Goal: Check status: Check status

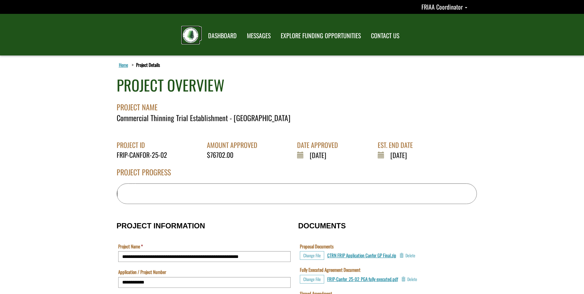
drag, startPoint x: 191, startPoint y: 37, endPoint x: 189, endPoint y: 49, distance: 12.2
click at [191, 37] on img at bounding box center [190, 34] width 15 height 15
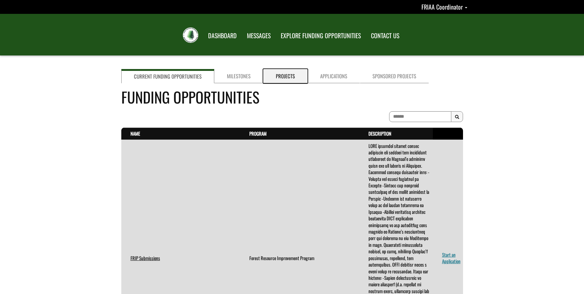
drag, startPoint x: 282, startPoint y: 79, endPoint x: 286, endPoint y: 76, distance: 4.2
click at [282, 79] on link "Projects" at bounding box center [285, 76] width 44 height 14
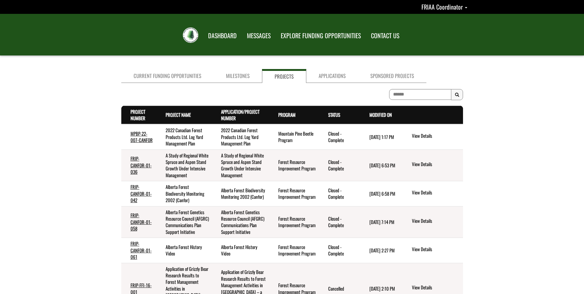
drag, startPoint x: 331, startPoint y: 109, endPoint x: 335, endPoint y: 117, distance: 9.2
click at [331, 108] on th "Status . sort descending" at bounding box center [339, 115] width 41 height 18
click at [335, 117] on link "Status . sort descending" at bounding box center [334, 114] width 12 height 7
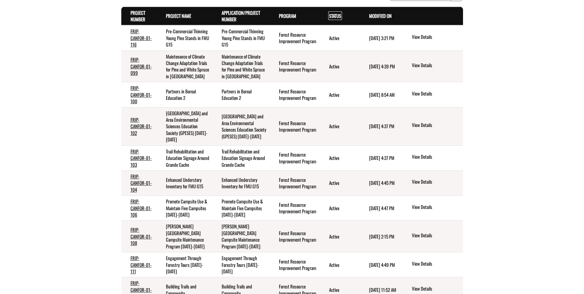
scroll to position [123, 0]
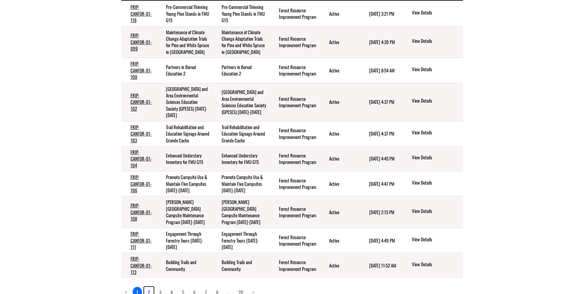
click at [149, 287] on link "2" at bounding box center [149, 292] width 10 height 10
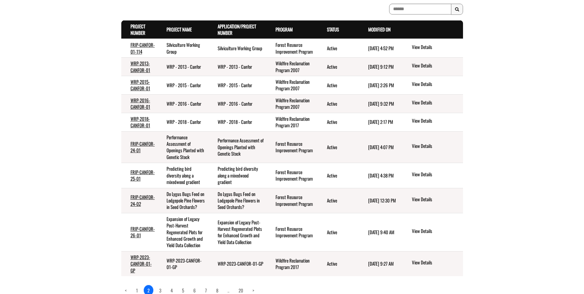
scroll to position [134, 0]
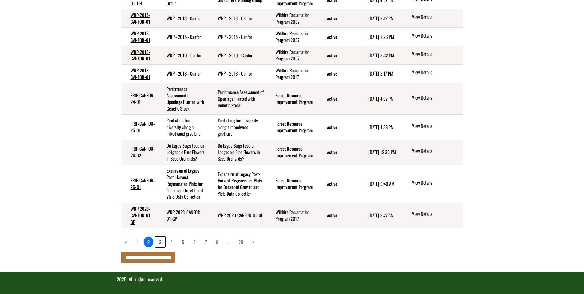
click at [158, 244] on link "3" at bounding box center [161, 242] width 10 height 10
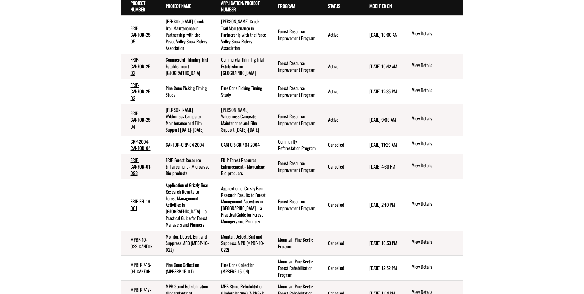
scroll to position [76, 0]
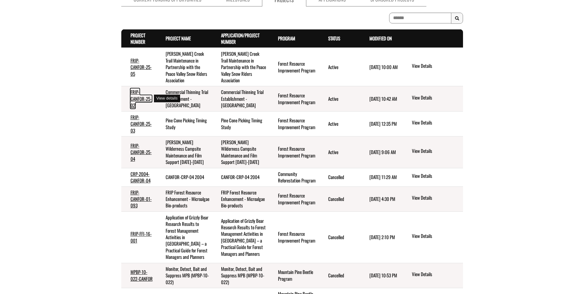
click at [140, 98] on link "FRIP-CANFOR-25-02" at bounding box center [141, 98] width 21 height 20
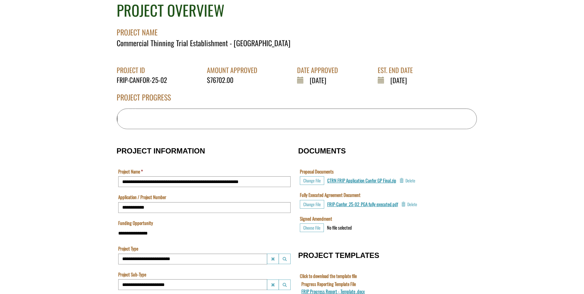
scroll to position [31, 0]
